Goal: Find specific page/section: Find specific page/section

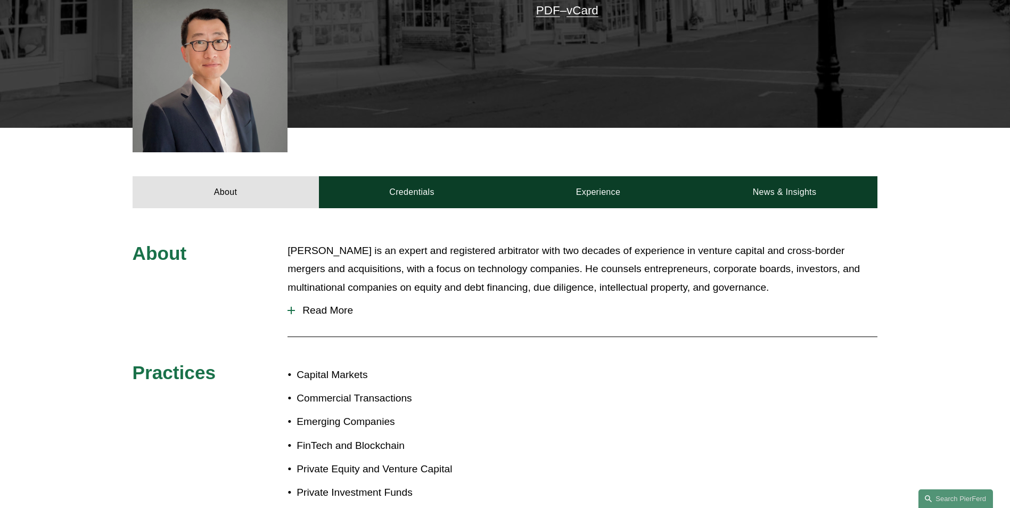
scroll to position [302, 0]
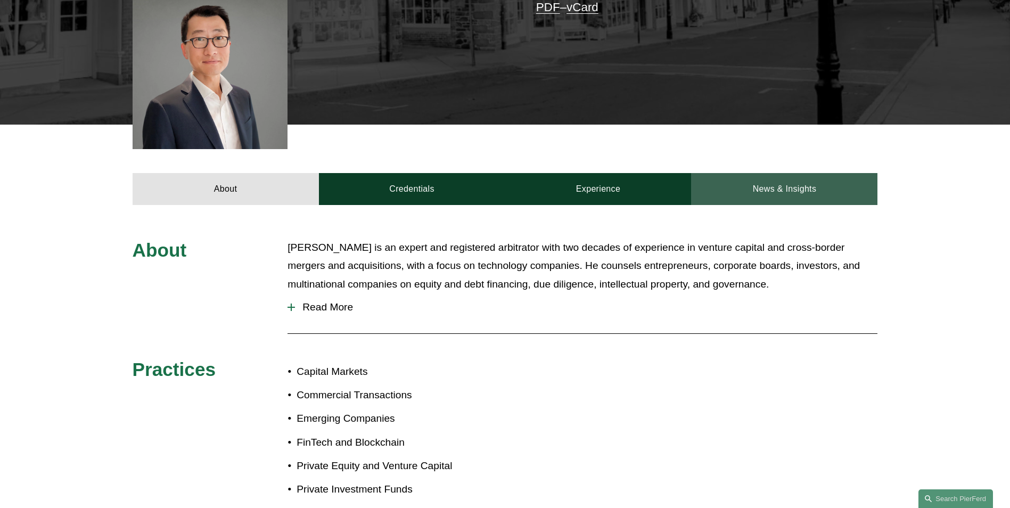
click at [801, 184] on link "News & Insights" at bounding box center [784, 189] width 186 height 32
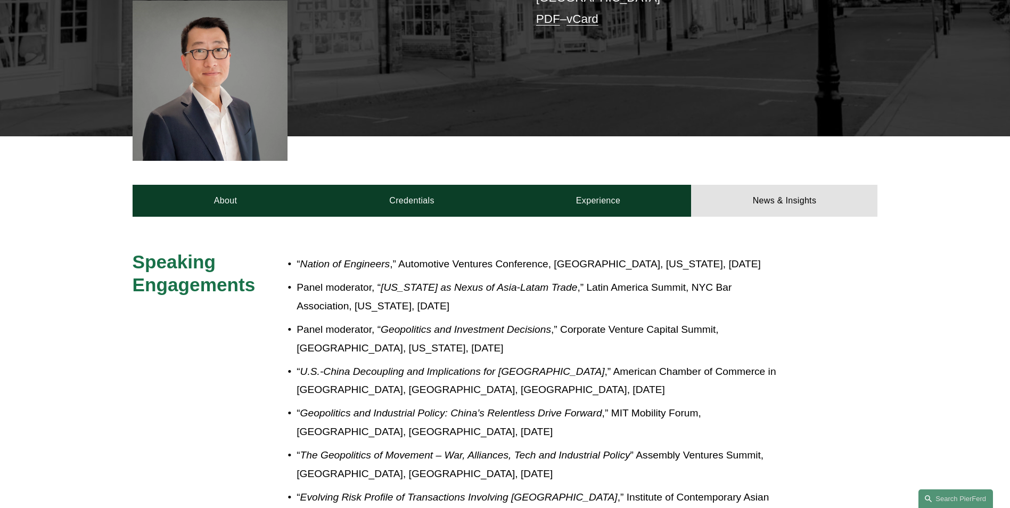
scroll to position [284, 0]
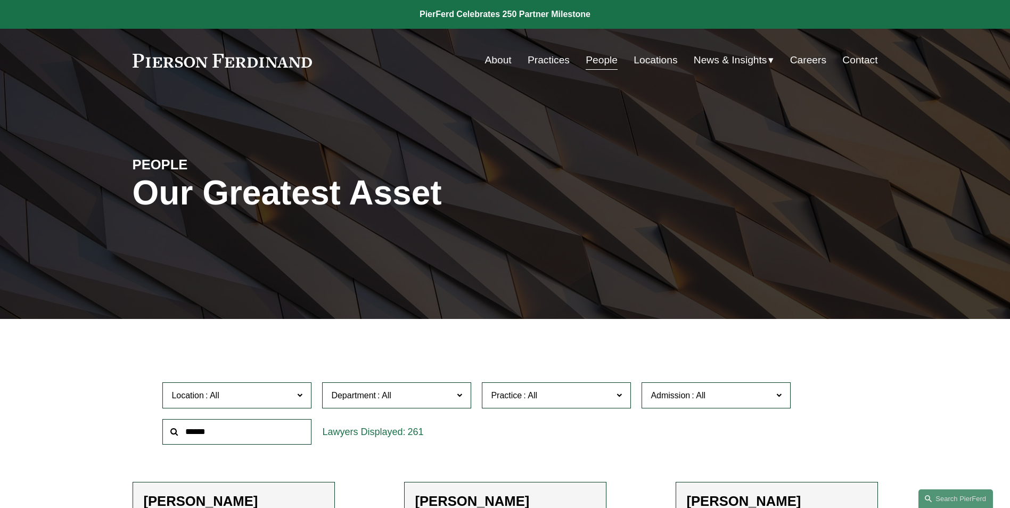
scroll to position [310, 0]
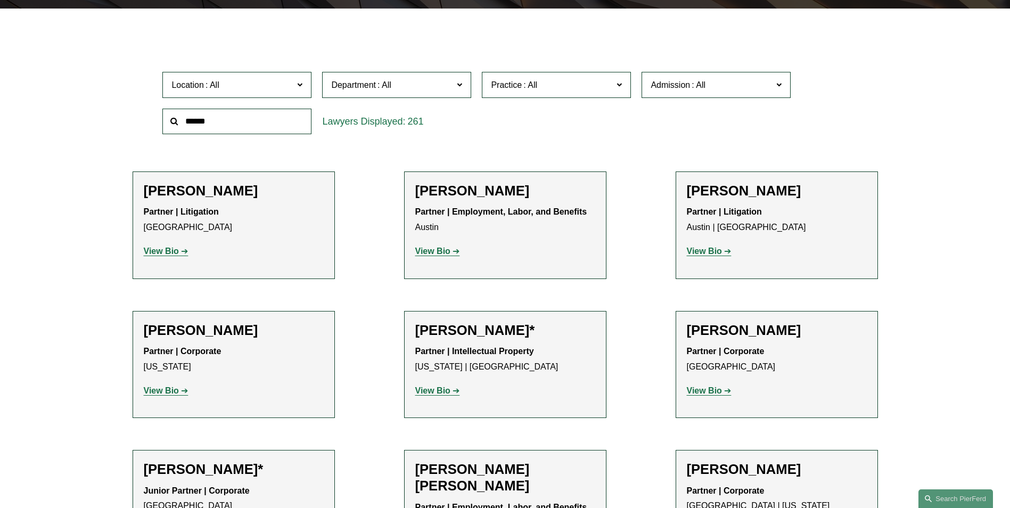
click at [212, 127] on input "text" at bounding box center [236, 122] width 149 height 26
type input "********"
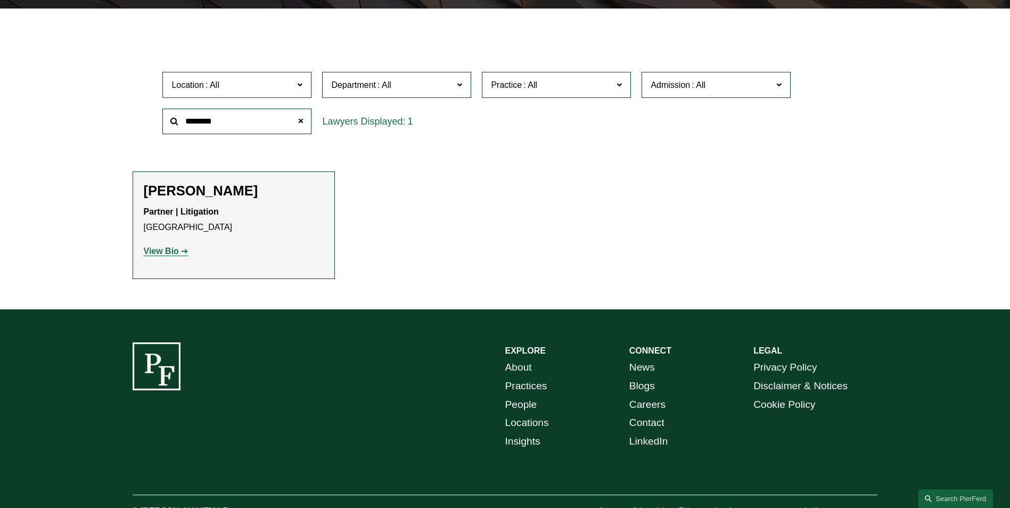
click at [194, 196] on h2 "Joseph F. Bermudez" at bounding box center [234, 191] width 180 height 17
click at [169, 249] on strong "View Bio" at bounding box center [161, 250] width 35 height 9
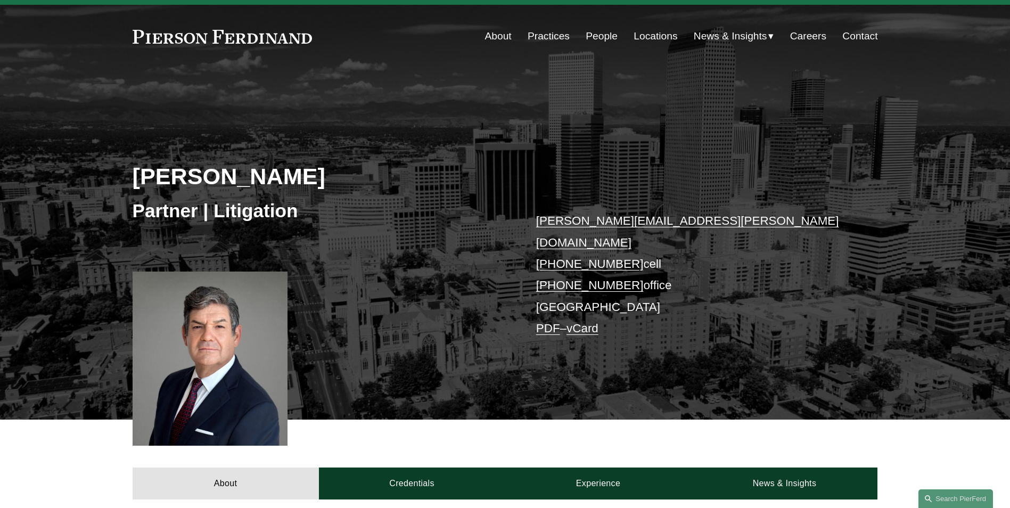
scroll to position [142, 0]
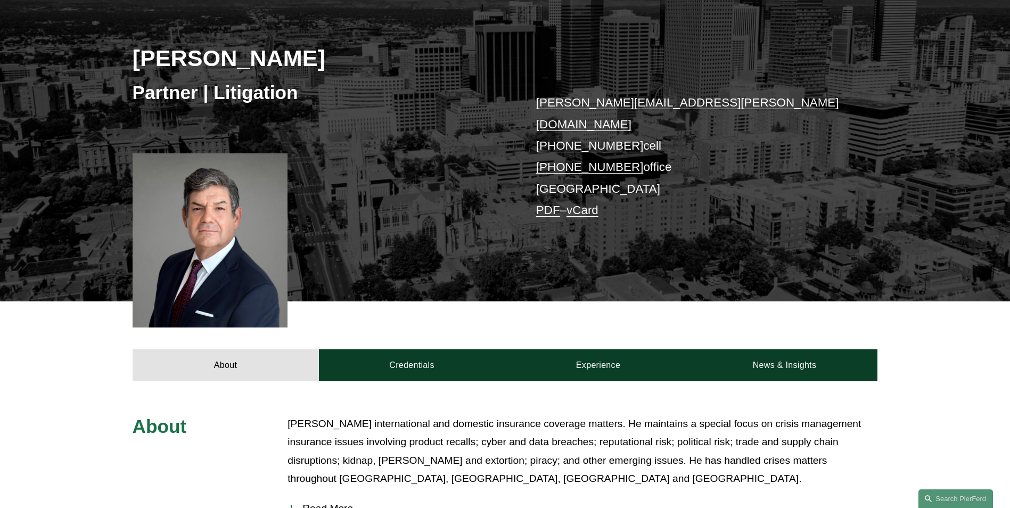
click at [222, 261] on div at bounding box center [210, 240] width 155 height 174
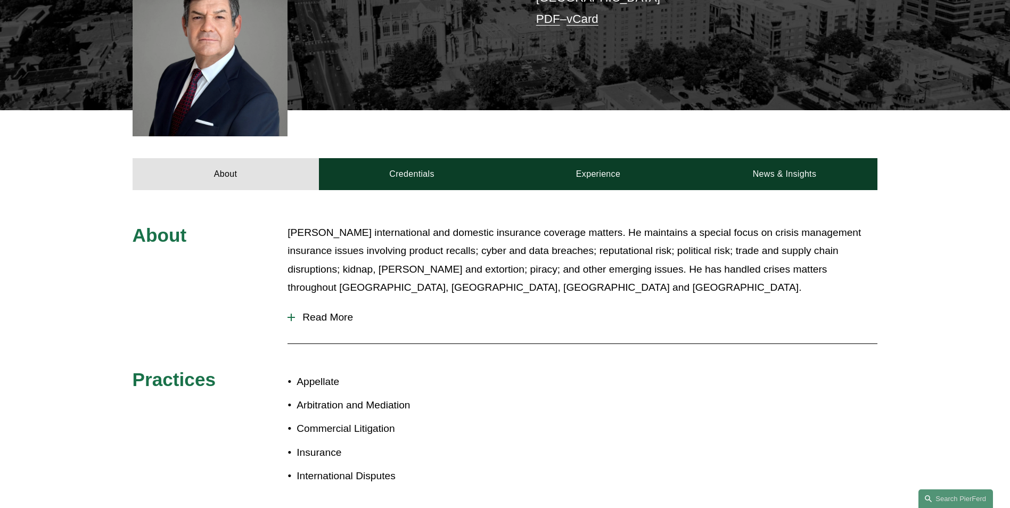
scroll to position [355, 0]
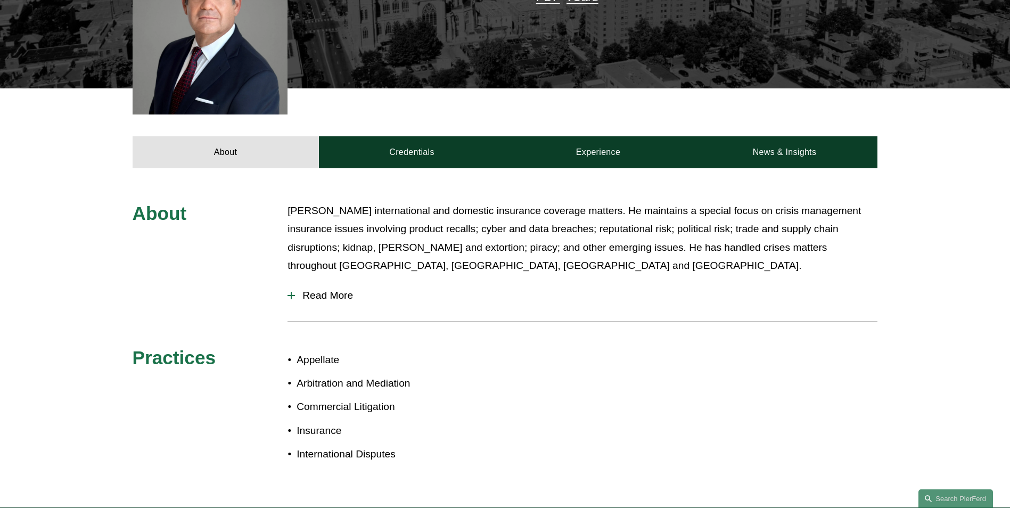
click at [327, 290] on span "Read More" at bounding box center [586, 296] width 582 height 12
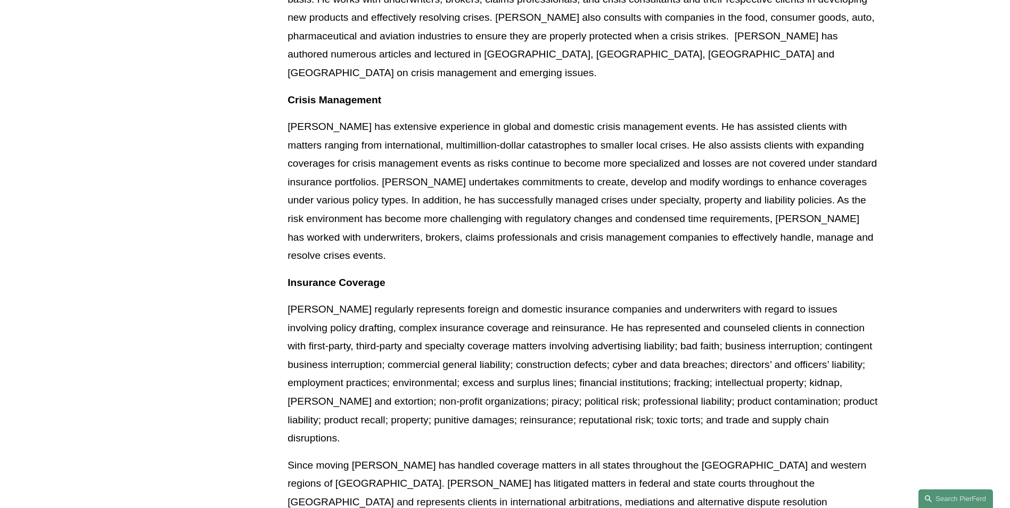
scroll to position [692, 0]
